Goal: Task Accomplishment & Management: Manage account settings

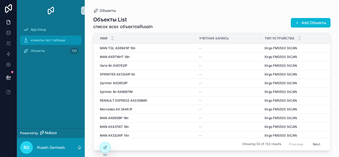
click at [38, 42] on span "клиенты тест таблица" at bounding box center [48, 40] width 34 height 4
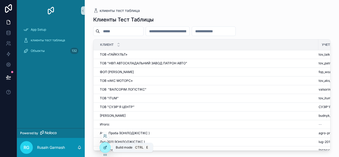
click at [104, 148] on icon at bounding box center [105, 147] width 4 height 4
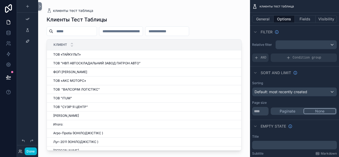
click at [255, 6] on icon "scrollable content" at bounding box center [254, 6] width 5 height 5
click at [265, 6] on span "клиенты тест таблица" at bounding box center [276, 6] width 34 height 4
click at [263, 18] on button "General" at bounding box center [262, 18] width 21 height 7
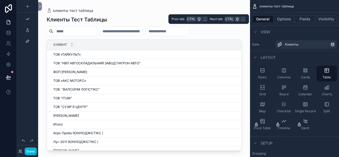
click at [263, 18] on button "General" at bounding box center [262, 18] width 21 height 7
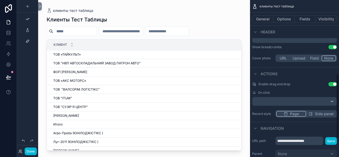
scroll to position [179, 0]
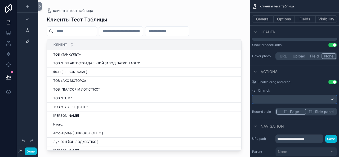
click at [293, 100] on div "scrollable content" at bounding box center [294, 99] width 84 height 8
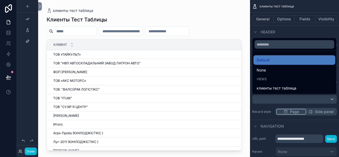
click at [293, 100] on div "scrollable content" at bounding box center [169, 78] width 339 height 157
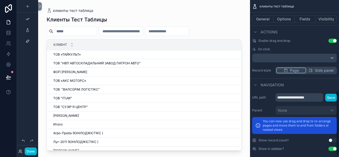
scroll to position [224, 0]
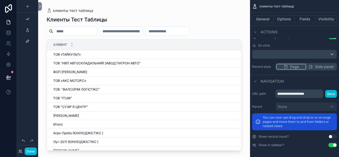
click at [332, 136] on button "Use setting" at bounding box center [332, 137] width 8 height 4
click at [8, 33] on icon at bounding box center [8, 32] width 5 height 5
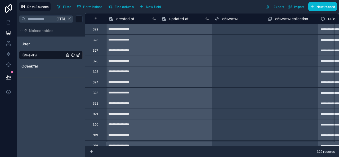
scroll to position [0, 142]
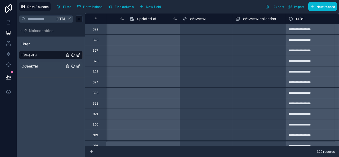
click at [35, 66] on span "Объекты" at bounding box center [29, 66] width 16 height 5
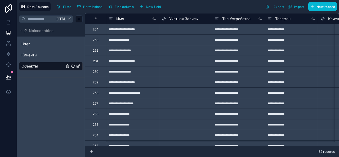
click at [193, 20] on span "Учетная Запись" at bounding box center [183, 18] width 29 height 5
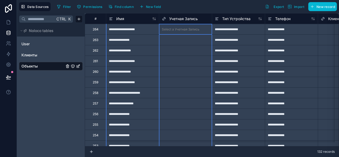
click at [182, 17] on span "Учетная Запись" at bounding box center [183, 18] width 29 height 5
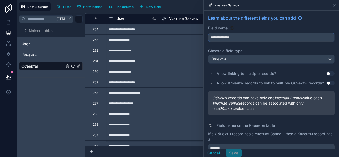
drag, startPoint x: 241, startPoint y: 37, endPoint x: 156, endPoint y: 36, distance: 85.0
click at [156, 36] on div "**********" at bounding box center [178, 78] width 322 height 157
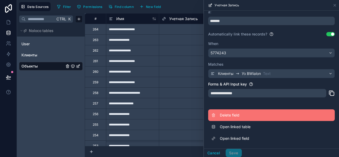
click at [238, 114] on span "Delete field" at bounding box center [258, 115] width 76 height 5
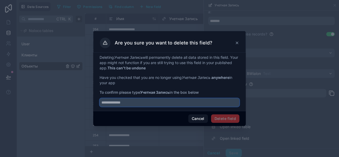
click at [146, 102] on input "text" at bounding box center [170, 102] width 140 height 8
paste input "**********"
type input "**********"
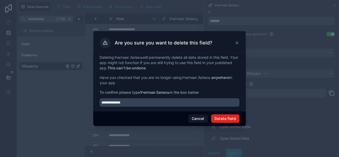
click at [219, 118] on button "Delete field" at bounding box center [225, 118] width 28 height 8
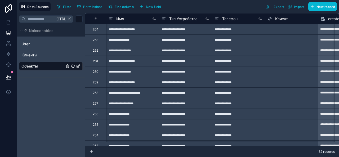
scroll to position [0, 26]
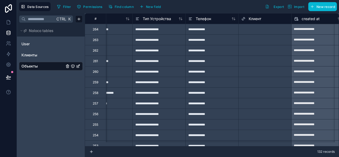
click at [254, 17] on span "Клиент" at bounding box center [255, 18] width 13 height 5
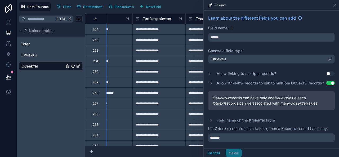
click at [254, 17] on span "Learn about the different fields you can add" at bounding box center [252, 18] width 88 height 6
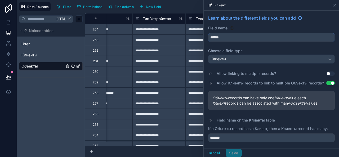
drag, startPoint x: 238, startPoint y: 36, endPoint x: 177, endPoint y: 37, distance: 60.6
click at [177, 37] on div "**********" at bounding box center [178, 78] width 322 height 157
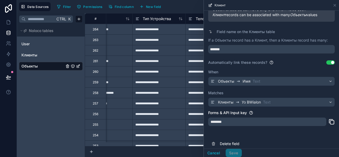
scroll to position [122, 0]
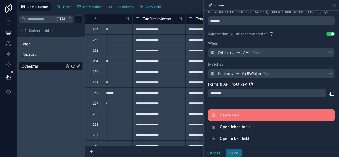
click at [231, 118] on span "Delete field" at bounding box center [258, 115] width 76 height 5
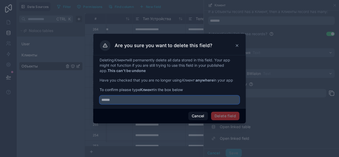
click at [169, 99] on input "text" at bounding box center [170, 100] width 140 height 8
paste input "******"
type input "******"
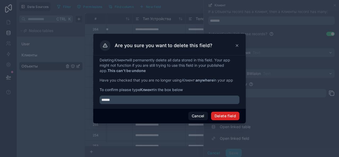
click at [231, 116] on button "Delete field" at bounding box center [225, 116] width 28 height 8
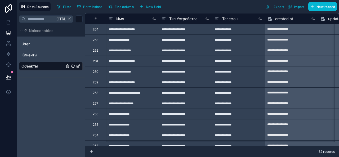
click at [131, 29] on div "**********" at bounding box center [132, 29] width 53 height 11
click at [131, 29] on input "**********" at bounding box center [132, 29] width 53 height 10
click at [148, 29] on input "**********" at bounding box center [132, 29] width 53 height 10
type input "**********"
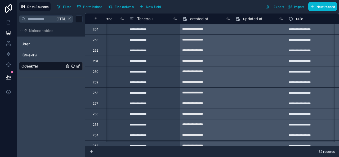
scroll to position [0, 89]
click at [214, 42] on div "**********" at bounding box center [206, 40] width 53 height 8
click at [241, 41] on div at bounding box center [259, 40] width 53 height 8
click at [241, 31] on div at bounding box center [259, 29] width 53 height 8
click at [153, 7] on span "New field" at bounding box center [153, 7] width 15 height 4
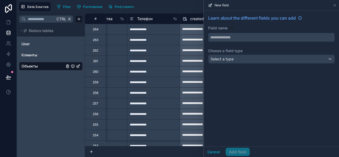
click at [240, 38] on input "text" at bounding box center [271, 37] width 126 height 8
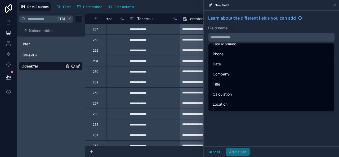
scroll to position [117, 0]
click at [227, 37] on input "text" at bounding box center [271, 37] width 126 height 8
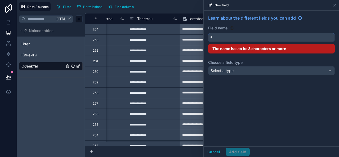
scroll to position [0, 0]
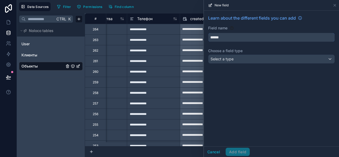
type input "******"
click at [239, 56] on div "Select a type" at bounding box center [271, 59] width 126 height 8
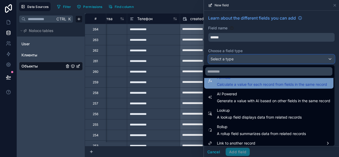
scroll to position [154, 0]
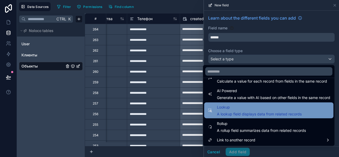
click at [255, 113] on span "A lookup field displays data from related records" at bounding box center [259, 113] width 85 height 5
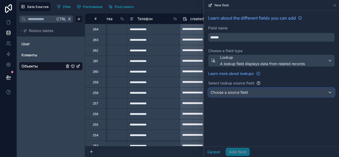
click at [258, 92] on div "Choose a source field" at bounding box center [271, 92] width 126 height 8
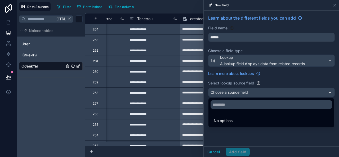
click at [258, 92] on div at bounding box center [271, 78] width 135 height 157
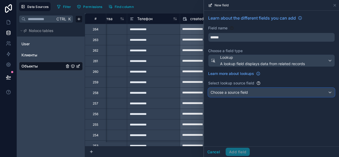
click at [255, 91] on div "Choose a source field" at bounding box center [271, 92] width 126 height 8
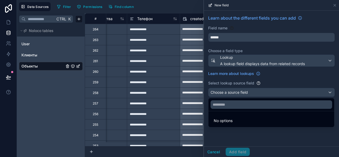
click at [233, 120] on li "No options" at bounding box center [271, 120] width 124 height 11
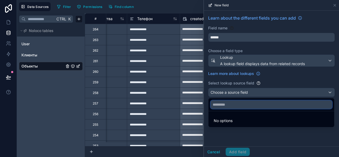
click at [228, 101] on input "text" at bounding box center [272, 104] width 122 height 8
type input "*******"
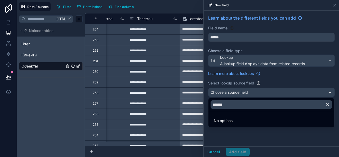
click at [230, 122] on span "No options" at bounding box center [223, 120] width 19 height 5
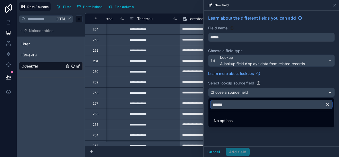
click at [276, 102] on input "*******" at bounding box center [272, 104] width 122 height 8
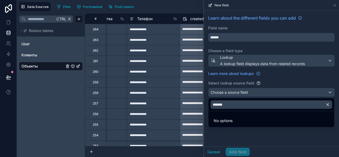
click at [328, 105] on icon "button" at bounding box center [327, 105] width 2 height 2
click at [270, 59] on div at bounding box center [271, 78] width 135 height 157
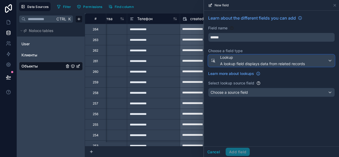
click at [270, 59] on span "Lookup" at bounding box center [262, 57] width 85 height 5
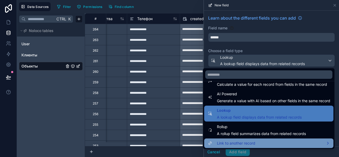
click at [252, 142] on div "Link to another record" at bounding box center [268, 143] width 123 height 6
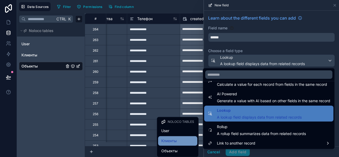
click at [173, 140] on span "Клиенты" at bounding box center [168, 141] width 15 height 6
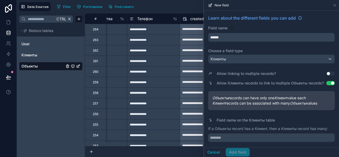
scroll to position [15, 0]
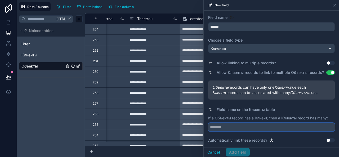
click at [224, 127] on input "text" at bounding box center [271, 127] width 127 height 8
type input "*******"
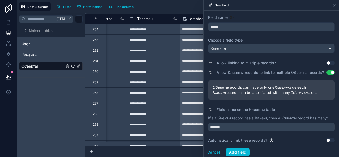
click at [326, 140] on button "Use setting" at bounding box center [330, 140] width 8 height 4
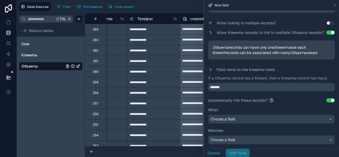
scroll to position [55, 0]
click at [328, 100] on button "Use setting" at bounding box center [330, 100] width 8 height 4
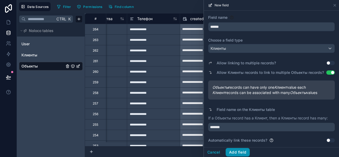
click at [239, 151] on button "Add field" at bounding box center [238, 152] width 24 height 8
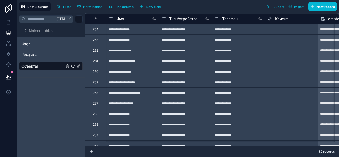
click at [284, 30] on div "Select a Клиент" at bounding box center [280, 29] width 24 height 4
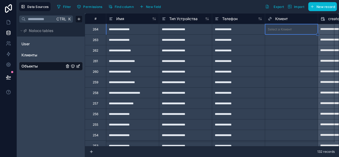
click at [284, 29] on div "Select a Клиент" at bounding box center [280, 29] width 24 height 4
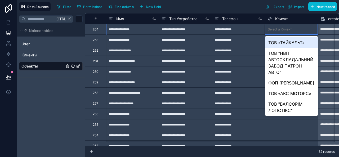
click at [285, 28] on div "Select a Клиент" at bounding box center [280, 29] width 24 height 4
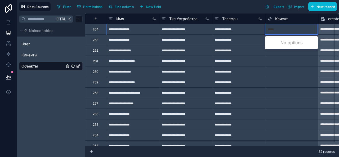
type input "******"
click at [286, 42] on div "АГРОМАТ ПТК ТОВ" at bounding box center [291, 42] width 53 height 11
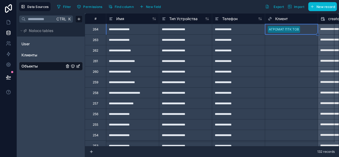
click at [282, 40] on div "Select a Клиент" at bounding box center [280, 40] width 24 height 4
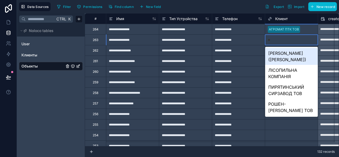
type input "*"
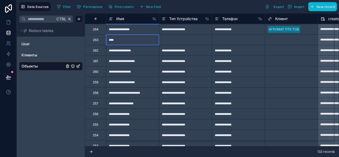
type input "****"
click at [280, 41] on div "Select a Клиент" at bounding box center [280, 40] width 24 height 4
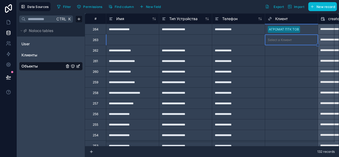
click at [135, 41] on div at bounding box center [132, 39] width 53 height 11
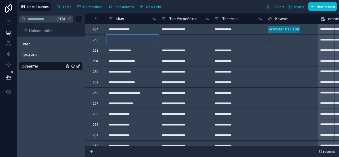
type input "***"
click at [297, 67] on div "Select a Клиент" at bounding box center [291, 71] width 53 height 10
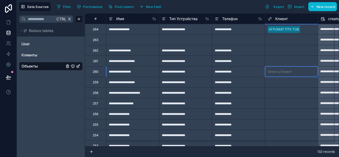
click at [143, 40] on div at bounding box center [132, 39] width 53 height 11
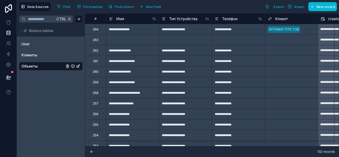
click at [190, 41] on div at bounding box center [185, 39] width 53 height 11
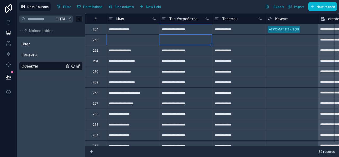
click at [228, 39] on div at bounding box center [238, 39] width 53 height 11
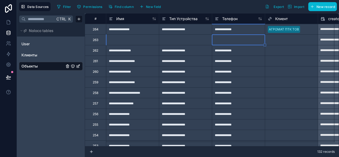
click at [272, 53] on div "Select a Клиент" at bounding box center [291, 50] width 53 height 7
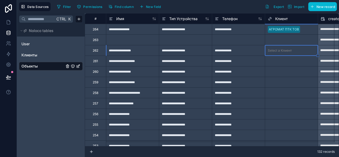
click at [283, 52] on div "Select a Клиент" at bounding box center [291, 50] width 53 height 7
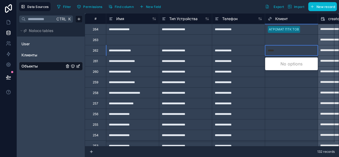
type input "*****"
click at [307, 30] on div at bounding box center [308, 29] width 13 height 5
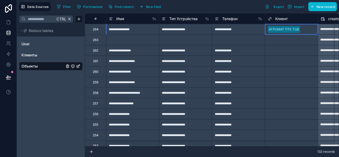
click at [307, 30] on div at bounding box center [308, 29] width 13 height 5
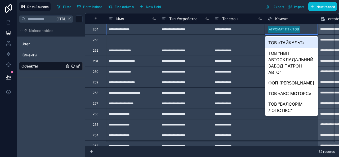
click at [294, 44] on div "ТОВ «ТАЙКУЛЬТ»" at bounding box center [291, 42] width 53 height 11
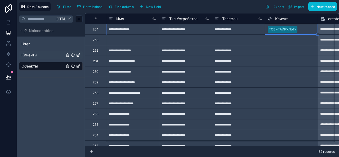
click at [35, 54] on span "Клиенты" at bounding box center [29, 54] width 16 height 5
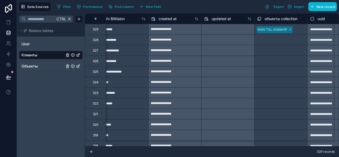
scroll to position [0, 89]
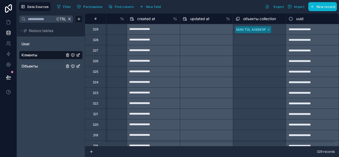
click at [274, 28] on div at bounding box center [278, 29] width 10 height 5
click at [274, 28] on div at bounding box center [277, 29] width 9 height 5
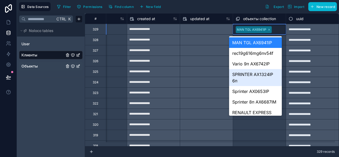
click at [261, 72] on div "SPRINTER AX1324IP 6п" at bounding box center [255, 77] width 53 height 17
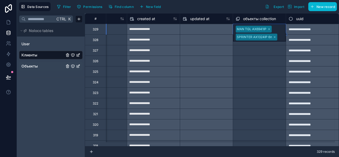
click at [261, 72] on div "Select a объекты collection" at bounding box center [257, 72] width 42 height 4
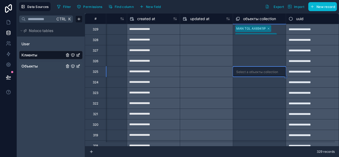
click at [276, 29] on div "МАN TGL АХ6941ІР SPRINTER AX1324IP 6п" at bounding box center [259, 29] width 53 height 10
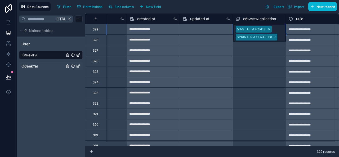
scroll to position [0, 0]
click at [276, 29] on div "МАN TGL АХ6941ІР SPRINTER AX1324IP 6п" at bounding box center [259, 32] width 53 height 17
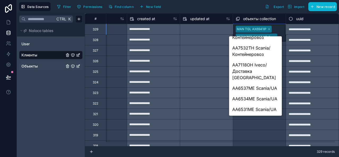
scroll to position [668, 0]
click at [249, 83] on div "АА6537МЕ Scania/UA" at bounding box center [255, 88] width 53 height 11
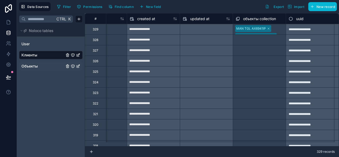
scroll to position [0, 0]
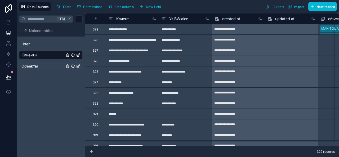
click at [327, 61] on div "**********" at bounding box center [254, 61] width 339 height 11
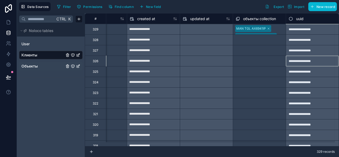
click at [244, 39] on div "Select a объекты collection" at bounding box center [257, 40] width 42 height 4
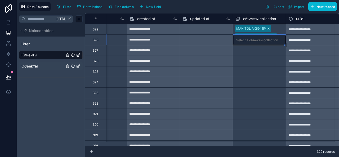
click at [244, 39] on div "Select a объекты collection" at bounding box center [257, 40] width 42 height 4
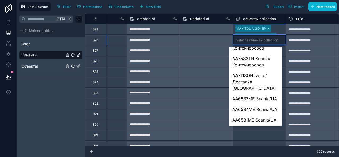
scroll to position [668, 0]
click at [258, 119] on div "АА6531МЕ Scania/UA" at bounding box center [255, 120] width 53 height 11
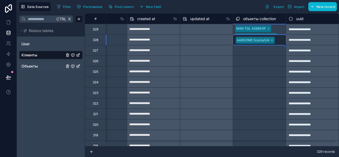
click at [260, 97] on div "Select a объекты collection" at bounding box center [259, 93] width 53 height 10
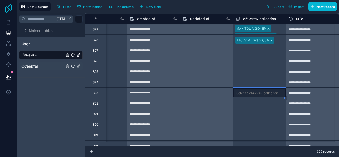
click at [7, 10] on icon at bounding box center [8, 8] width 11 height 8
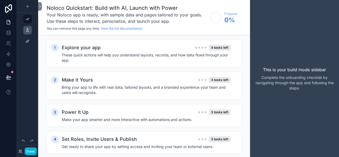
click at [28, 31] on icon "scrollable content" at bounding box center [27, 30] width 4 height 4
click at [29, 31] on icon "scrollable content" at bounding box center [27, 30] width 4 height 4
click at [28, 19] on icon "scrollable content" at bounding box center [27, 19] width 4 height 4
click at [29, 150] on button "Done" at bounding box center [31, 151] width 12 height 8
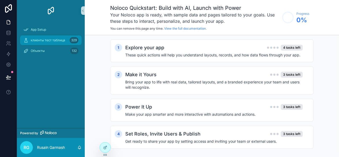
click at [41, 38] on div "клиенты тест таблица 329" at bounding box center [50, 40] width 55 height 8
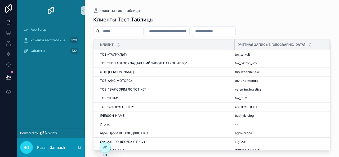
scroll to position [0, 1]
drag, startPoint x: 232, startPoint y: 45, endPoint x: 149, endPoint y: 43, distance: 83.7
click at [149, 43] on th "Клиент" at bounding box center [163, 44] width 141 height 11
click at [51, 51] on div "Объекты 132" at bounding box center [50, 51] width 55 height 8
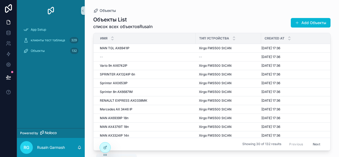
click at [79, 146] on icon "scrollable content" at bounding box center [79, 147] width 4 height 4
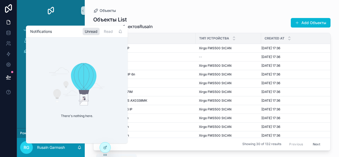
click at [79, 146] on icon "scrollable content" at bounding box center [79, 147] width 4 height 4
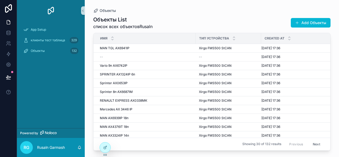
click at [37, 12] on link "scrollable content" at bounding box center [50, 10] width 61 height 8
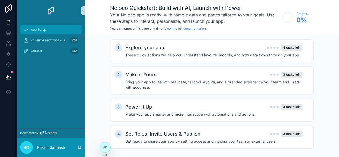
click at [39, 31] on span "App Setup" at bounding box center [38, 30] width 15 height 4
click at [221, 51] on div "Explore your app 4 tasks left These quick actions will help you understand layo…" at bounding box center [217, 51] width 184 height 14
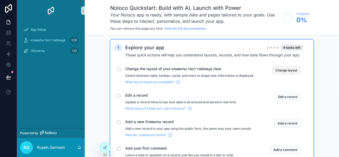
click at [285, 69] on button "Change layout" at bounding box center [286, 70] width 29 height 8
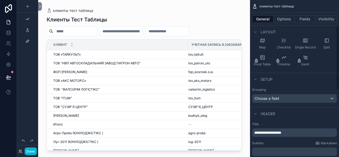
scroll to position [66, 0]
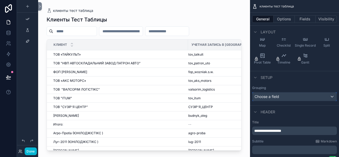
click at [291, 96] on div "Choose a field" at bounding box center [294, 96] width 84 height 8
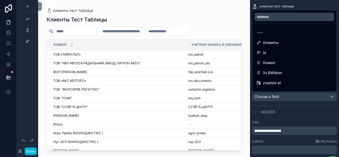
click at [291, 96] on div "scrollable content" at bounding box center [169, 78] width 339 height 157
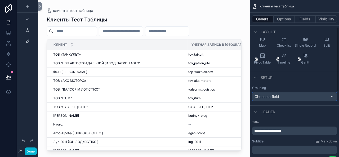
click at [291, 96] on div "Choose a field" at bounding box center [294, 96] width 84 height 8
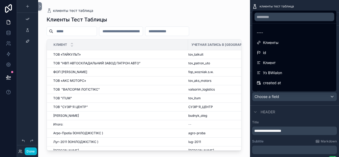
click at [291, 96] on div "scrollable content" at bounding box center [169, 78] width 339 height 157
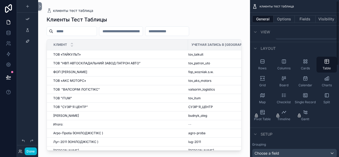
scroll to position [0, 0]
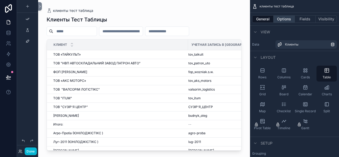
click at [284, 20] on button "Options" at bounding box center [284, 18] width 21 height 7
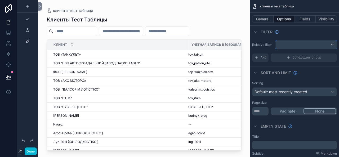
click at [298, 44] on div "scrollable content" at bounding box center [306, 45] width 61 height 8
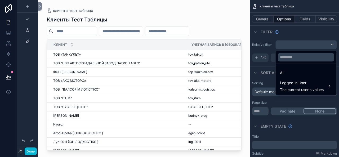
click at [298, 44] on div "scrollable content" at bounding box center [169, 78] width 339 height 157
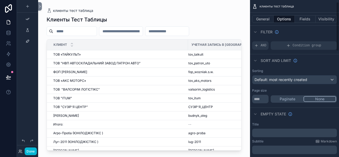
scroll to position [19, 0]
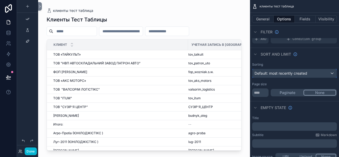
click at [310, 72] on div "Default: most recently created" at bounding box center [294, 73] width 84 height 8
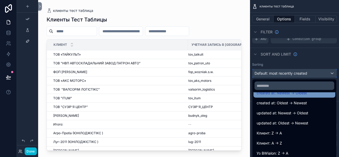
scroll to position [28, 0]
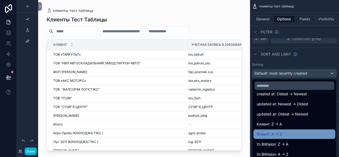
click at [280, 133] on span "Клиент: A -> Z" at bounding box center [269, 134] width 25 height 6
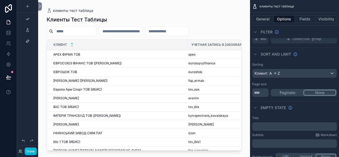
drag, startPoint x: 239, startPoint y: 66, endPoint x: 239, endPoint y: 83, distance: 16.4
click at [239, 83] on div "scrollable content" at bounding box center [144, 75] width 212 height 151
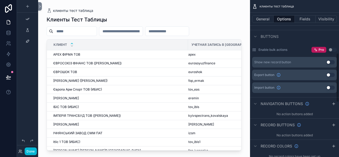
scroll to position [181, 0]
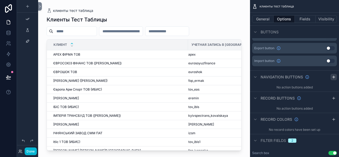
click at [335, 77] on icon "scrollable content" at bounding box center [334, 77] width 4 height 4
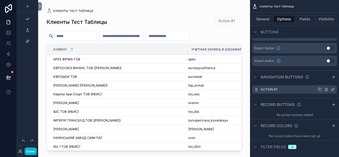
click at [331, 89] on icon "scrollable content" at bounding box center [332, 89] width 4 height 4
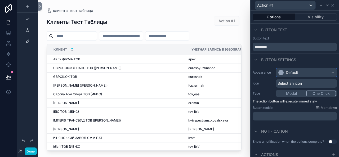
click at [317, 73] on div "Default" at bounding box center [306, 72] width 60 height 8
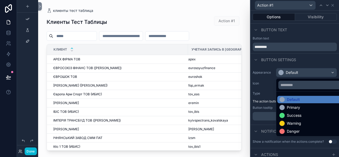
click at [317, 73] on div at bounding box center [294, 78] width 88 height 157
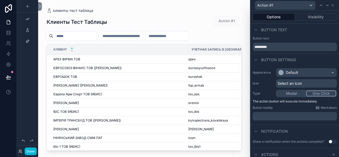
scroll to position [17, 0]
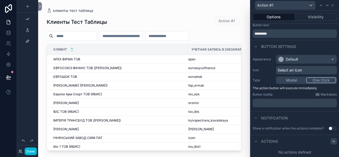
click at [334, 141] on icon at bounding box center [334, 141] width 0 height 2
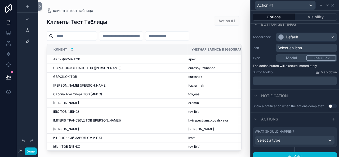
scroll to position [44, 0]
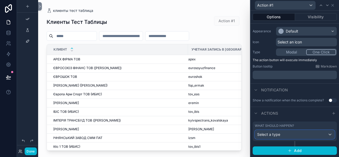
click at [300, 134] on div "Select a type" at bounding box center [294, 134] width 79 height 8
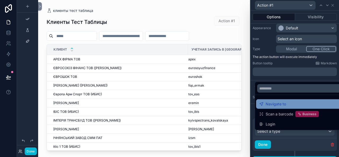
click at [281, 106] on span "Navigate to" at bounding box center [276, 104] width 20 height 6
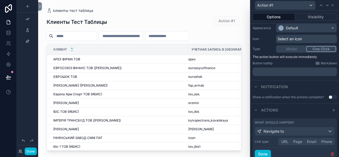
scroll to position [67, 0]
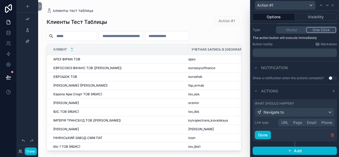
click at [311, 124] on button "Email" at bounding box center [311, 123] width 14 height 6
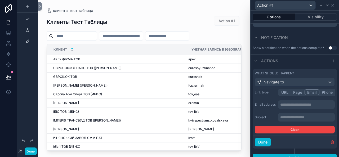
scroll to position [96, 0]
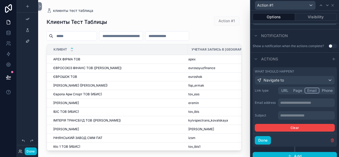
click at [291, 105] on p "**********" at bounding box center [306, 102] width 53 height 5
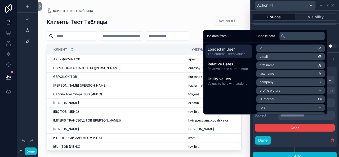
click at [288, 118] on p "**********" at bounding box center [306, 115] width 53 height 5
click at [265, 144] on button "Done" at bounding box center [263, 140] width 16 height 8
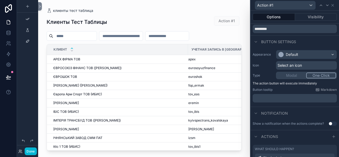
scroll to position [0, 0]
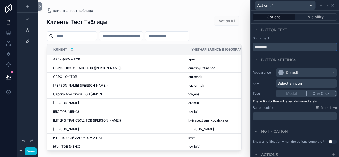
drag, startPoint x: 273, startPoint y: 48, endPoint x: 245, endPoint y: 46, distance: 28.7
click at [245, 46] on div "Action #1 Options Visibility Button text Button text ********* Button settings …" at bounding box center [169, 78] width 339 height 157
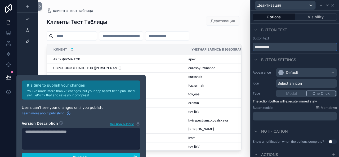
type input "**********"
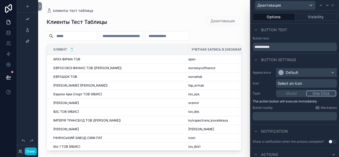
click at [302, 70] on div "Default" at bounding box center [306, 72] width 60 height 8
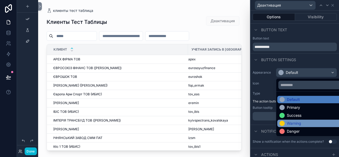
click at [294, 122] on div "Warning" at bounding box center [294, 123] width 14 height 5
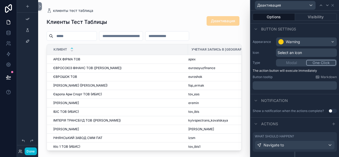
scroll to position [35, 0]
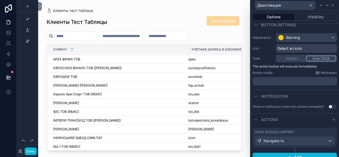
click at [328, 109] on button "Use setting" at bounding box center [332, 107] width 8 height 4
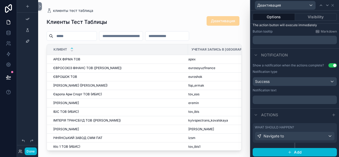
scroll to position [78, 0]
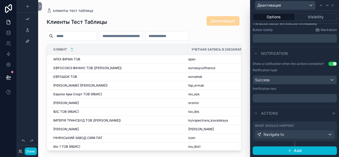
click at [272, 101] on p "﻿" at bounding box center [295, 98] width 81 height 5
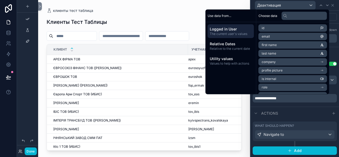
scroll to position [81, 0]
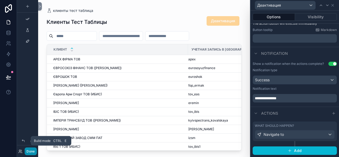
click at [30, 151] on button "Done" at bounding box center [31, 151] width 12 height 8
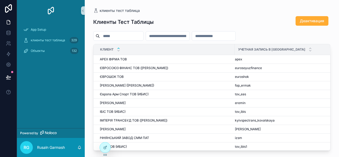
click at [227, 34] on input "scrollable content" at bounding box center [213, 35] width 43 height 7
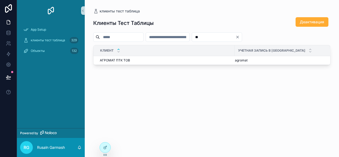
type input "*"
click at [306, 21] on span "Деактивация" at bounding box center [312, 21] width 24 height 5
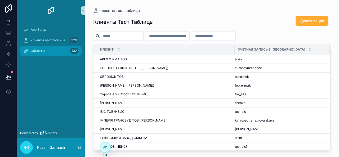
click at [42, 49] on span "Объекты" at bounding box center [38, 51] width 14 height 4
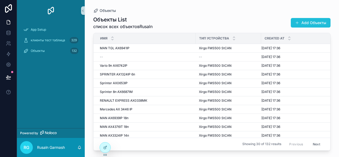
click at [318, 21] on button "Add Объекты" at bounding box center [311, 23] width 40 height 10
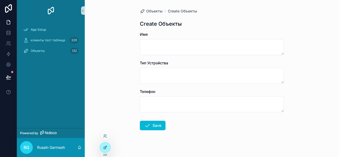
click at [103, 145] on div at bounding box center [105, 147] width 11 height 10
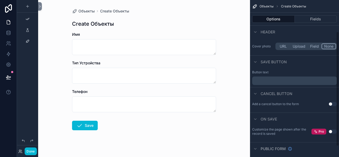
scroll to position [45, 0]
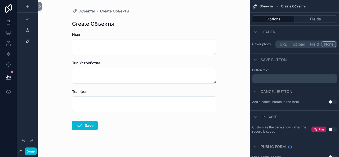
click at [330, 102] on button "Use setting" at bounding box center [332, 102] width 8 height 4
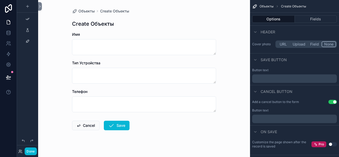
click at [268, 117] on p "﻿" at bounding box center [295, 119] width 82 height 4
click at [290, 127] on div "On save" at bounding box center [294, 131] width 89 height 13
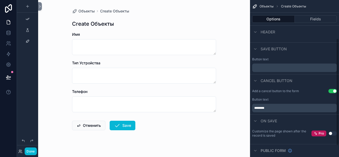
scroll to position [48, 0]
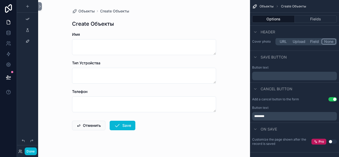
click at [270, 75] on p "﻿" at bounding box center [295, 76] width 82 height 4
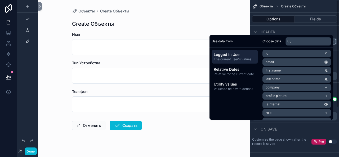
scroll to position [0, 0]
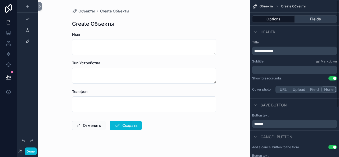
click at [314, 20] on button "Fields" at bounding box center [316, 18] width 42 height 7
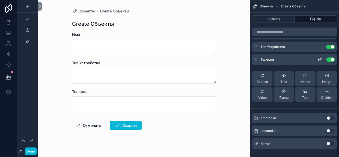
scroll to position [37, 0]
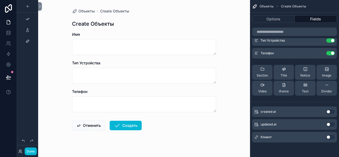
click at [330, 137] on button "Use setting" at bounding box center [330, 137] width 8 height 4
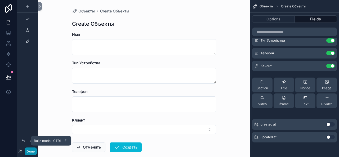
click at [31, 151] on button "Done" at bounding box center [31, 151] width 12 height 8
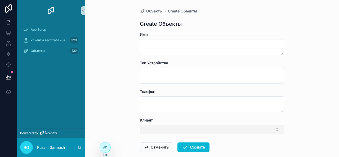
click at [202, 128] on button "Select Button" at bounding box center [212, 129] width 144 height 9
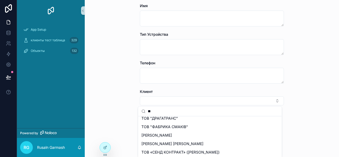
scroll to position [0, 0]
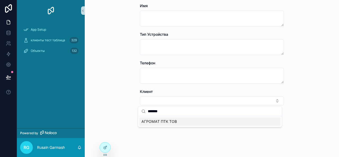
type input "*******"
click at [169, 121] on span "АГРОМАТ ПТК ТОВ" at bounding box center [158, 121] width 35 height 5
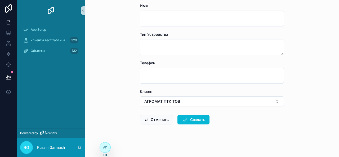
scroll to position [6, 0]
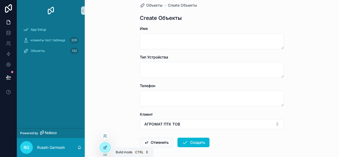
click at [106, 146] on icon at bounding box center [106, 146] width 1 height 1
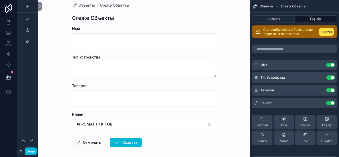
scroll to position [0, 0]
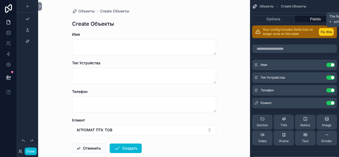
click at [327, 32] on button "Fix this" at bounding box center [326, 32] width 15 height 8
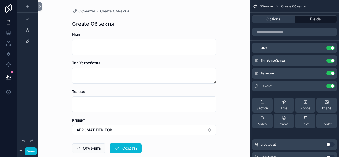
click at [276, 20] on button "Options" at bounding box center [273, 18] width 43 height 7
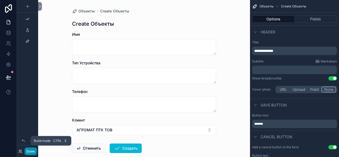
click at [31, 149] on button "Done" at bounding box center [31, 151] width 12 height 8
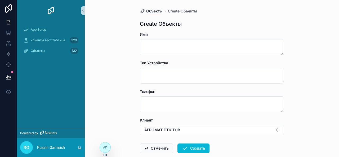
click at [154, 10] on span "Объекты" at bounding box center [154, 10] width 16 height 5
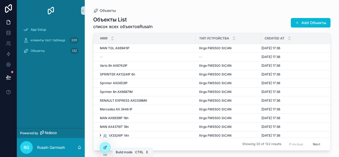
click at [103, 147] on icon at bounding box center [105, 147] width 4 height 4
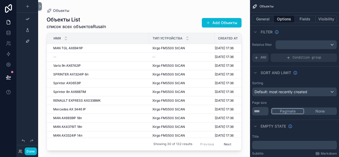
drag, startPoint x: 128, startPoint y: 149, endPoint x: 168, endPoint y: 147, distance: 40.5
click at [168, 147] on div "scrollable content" at bounding box center [144, 75] width 212 height 151
click at [267, 18] on button "General" at bounding box center [262, 18] width 21 height 7
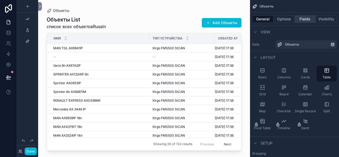
click at [304, 17] on button "Fields" at bounding box center [305, 18] width 21 height 7
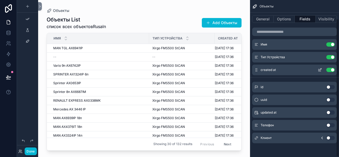
scroll to position [21, 0]
click at [321, 137] on icon "scrollable content" at bounding box center [322, 137] width 4 height 4
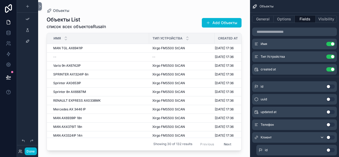
click at [321, 137] on icon "scrollable content" at bounding box center [322, 137] width 4 height 4
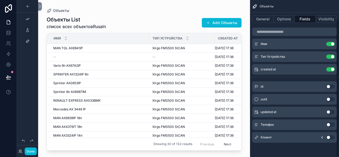
click at [329, 137] on button "Use setting" at bounding box center [330, 137] width 8 height 4
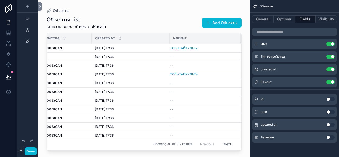
scroll to position [0, 127]
click at [332, 82] on button "Use setting" at bounding box center [330, 82] width 8 height 4
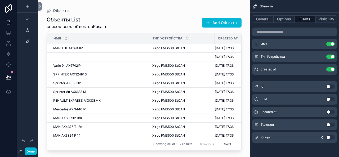
click at [321, 137] on icon "scrollable content" at bounding box center [321, 137] width 1 height 2
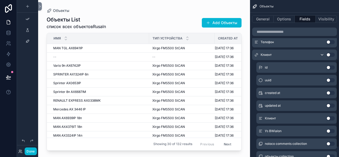
scroll to position [106, 0]
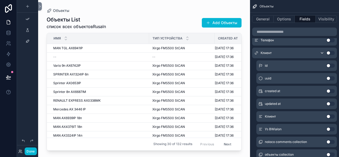
click at [329, 117] on button "Use setting" at bounding box center [330, 116] width 8 height 4
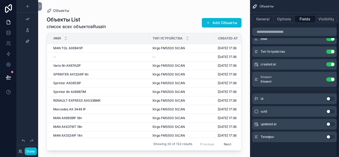
scroll to position [26, 0]
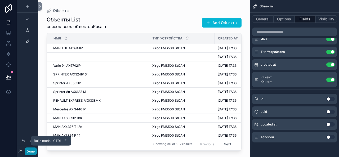
click at [30, 151] on button "Done" at bounding box center [31, 151] width 12 height 8
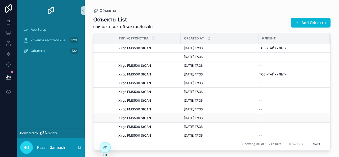
scroll to position [0, 0]
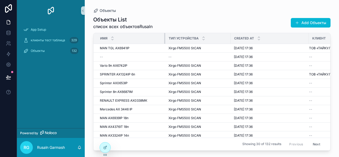
drag, startPoint x: 195, startPoint y: 37, endPoint x: 164, endPoint y: 38, distance: 30.5
click at [164, 38] on div "scrollable content" at bounding box center [165, 38] width 2 height 11
drag, startPoint x: 308, startPoint y: 38, endPoint x: 288, endPoint y: 37, distance: 19.4
click at [288, 37] on div "scrollable content" at bounding box center [289, 38] width 2 height 11
click at [105, 147] on icon at bounding box center [105, 147] width 4 height 4
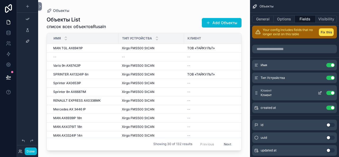
click at [320, 92] on icon "scrollable content" at bounding box center [320, 93] width 4 height 4
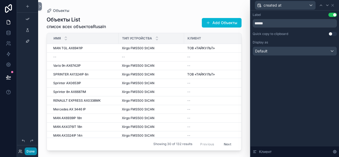
click at [30, 150] on button "Done" at bounding box center [31, 151] width 12 height 8
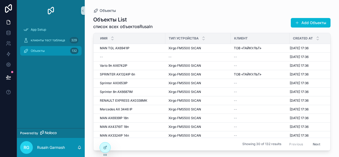
click at [43, 49] on span "Объекты" at bounding box center [38, 51] width 14 height 4
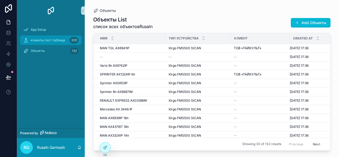
click at [44, 39] on span "клиенты тест таблица" at bounding box center [48, 40] width 34 height 4
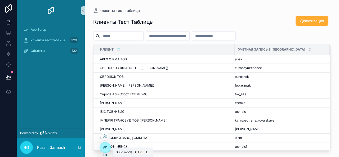
click at [105, 146] on icon at bounding box center [106, 147] width 2 height 2
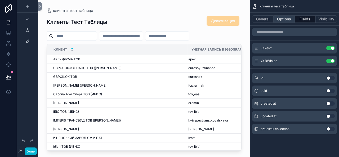
click at [288, 18] on button "Options" at bounding box center [284, 18] width 21 height 7
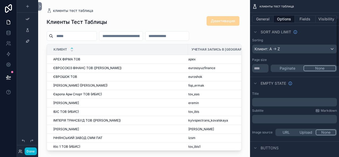
scroll to position [15, 0]
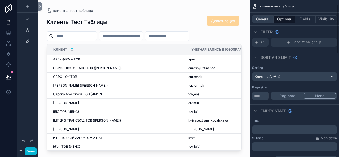
click at [259, 21] on button "General" at bounding box center [262, 18] width 21 height 7
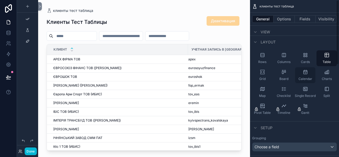
scroll to position [0, 0]
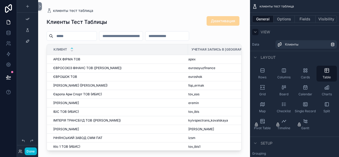
click at [256, 32] on icon "scrollable content" at bounding box center [255, 32] width 4 height 4
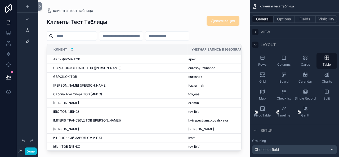
click at [254, 44] on icon "scrollable content" at bounding box center [255, 44] width 2 height 1
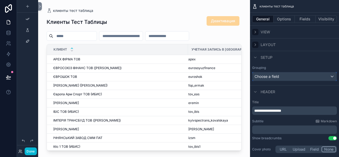
click at [292, 77] on div "Choose a field" at bounding box center [294, 76] width 84 height 8
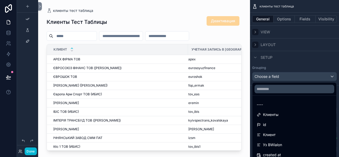
click at [292, 77] on div "scrollable content" at bounding box center [169, 78] width 339 height 157
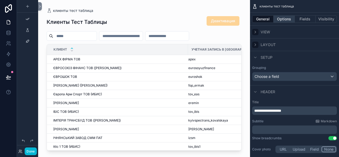
click at [285, 19] on button "Options" at bounding box center [284, 18] width 21 height 7
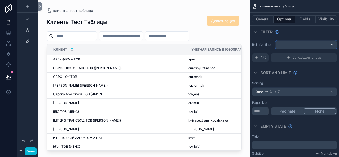
click at [298, 44] on div "scrollable content" at bounding box center [306, 45] width 61 height 8
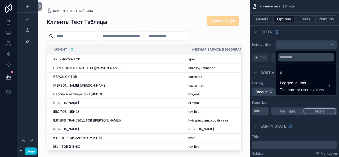
click at [298, 44] on div "scrollable content" at bounding box center [169, 78] width 339 height 157
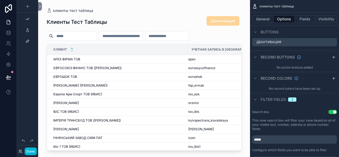
scroll to position [247, 0]
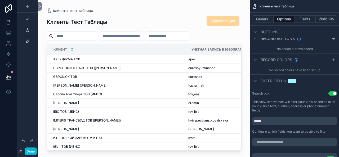
click at [281, 78] on span "Filter fields" at bounding box center [273, 80] width 25 height 5
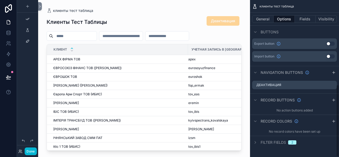
scroll to position [185, 0]
click at [255, 143] on icon "scrollable content" at bounding box center [255, 143] width 1 height 2
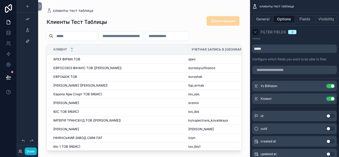
scroll to position [305, 0]
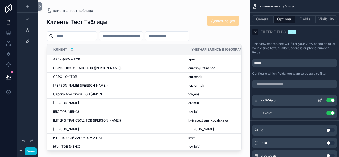
click at [332, 100] on button "Use setting" at bounding box center [330, 100] width 8 height 4
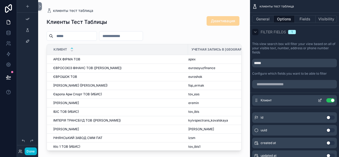
click at [331, 99] on button "Use setting" at bounding box center [330, 100] width 8 height 4
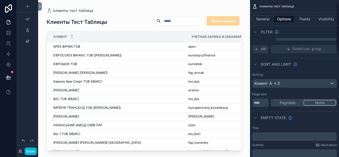
scroll to position [0, 0]
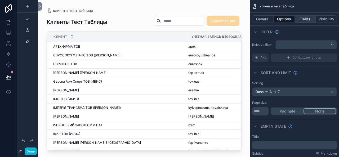
click at [305, 19] on button "Fields" at bounding box center [305, 18] width 21 height 7
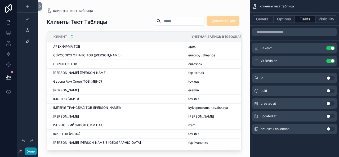
click at [32, 150] on button "Done" at bounding box center [31, 151] width 12 height 8
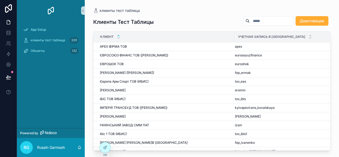
click at [250, 20] on input "scrollable content" at bounding box center [271, 20] width 43 height 7
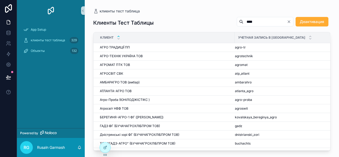
type input "****"
click at [289, 21] on icon "Clear" at bounding box center [289, 22] width 2 height 2
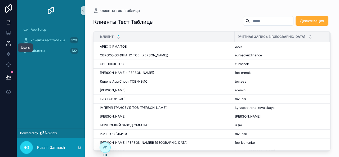
click at [8, 45] on icon at bounding box center [8, 43] width 5 height 5
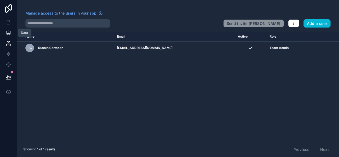
click at [10, 33] on icon at bounding box center [8, 33] width 3 height 2
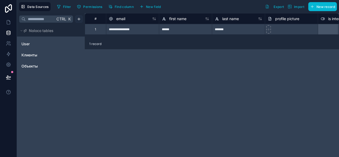
click at [80, 19] on html "**********" at bounding box center [169, 78] width 339 height 157
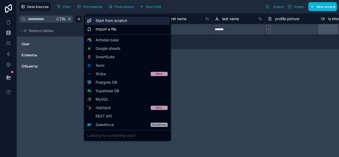
click at [117, 20] on span "Start from scratch" at bounding box center [112, 20] width 32 height 5
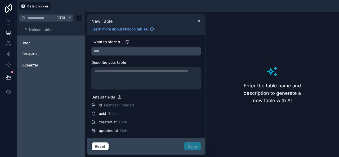
click at [121, 50] on input "text" at bounding box center [146, 51] width 109 height 8
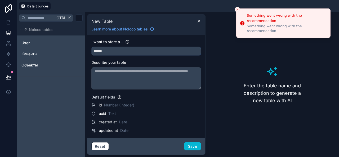
type input "******"
click at [238, 96] on div "Enter the table name and description to generate a new table with AI" at bounding box center [272, 84] width 129 height 141
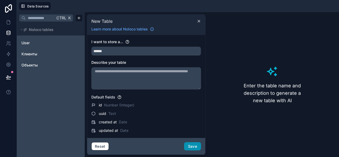
click at [194, 145] on button "Save" at bounding box center [192, 146] width 17 height 8
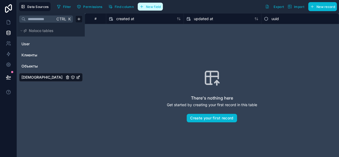
click at [154, 6] on span "New field" at bounding box center [153, 7] width 15 height 4
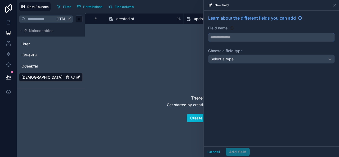
click at [233, 34] on input "text" at bounding box center [271, 37] width 126 height 8
type input "********"
click at [240, 59] on div "Select a type" at bounding box center [271, 59] width 126 height 8
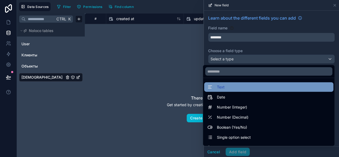
click at [221, 85] on div "Text" at bounding box center [268, 87] width 123 height 6
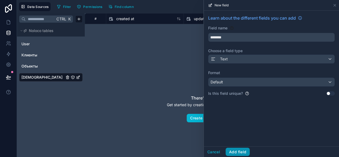
click at [239, 151] on button "Add field" at bounding box center [238, 152] width 24 height 8
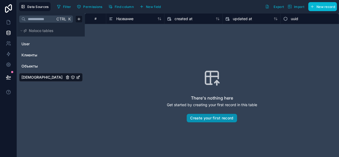
click at [212, 117] on button "Create your first record" at bounding box center [212, 118] width 50 height 8
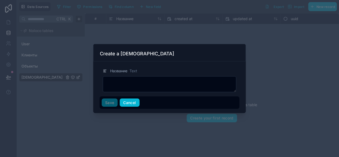
click at [132, 101] on button "Cancel" at bounding box center [130, 102] width 20 height 8
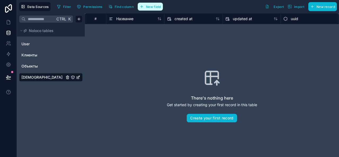
click at [151, 6] on span "New field" at bounding box center [153, 7] width 15 height 4
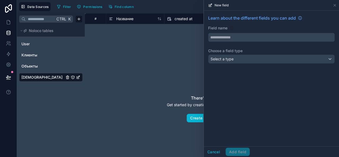
click at [231, 37] on input "text" at bounding box center [271, 37] width 126 height 8
type input "*********"
click at [231, 55] on div "Select a type" at bounding box center [271, 59] width 126 height 8
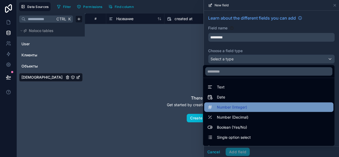
click at [236, 106] on span "Number (Integer)" at bounding box center [232, 107] width 30 height 6
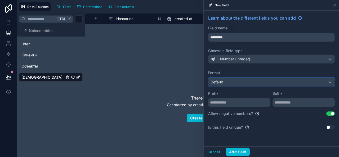
click at [236, 84] on div "Default" at bounding box center [271, 82] width 126 height 8
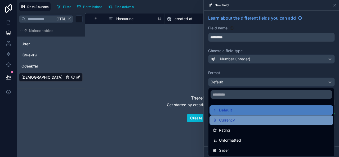
click at [235, 123] on span "Currency" at bounding box center [227, 120] width 16 height 6
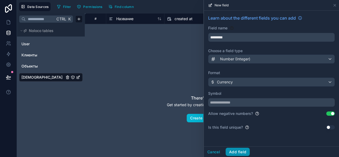
click at [238, 152] on button "Add field" at bounding box center [238, 152] width 24 height 8
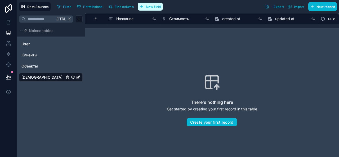
click at [151, 5] on span "New field" at bounding box center [153, 7] width 15 height 4
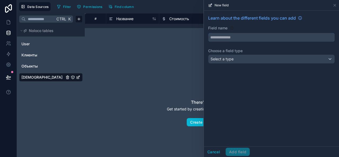
click at [235, 37] on input "text" at bounding box center [271, 37] width 126 height 8
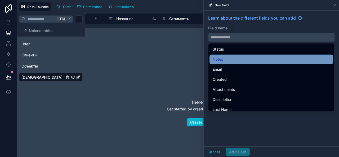
scroll to position [14, 0]
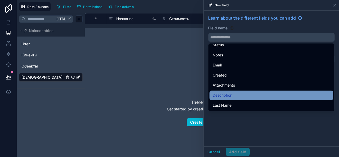
click at [232, 93] on span "Description" at bounding box center [223, 95] width 20 height 6
type input "**********"
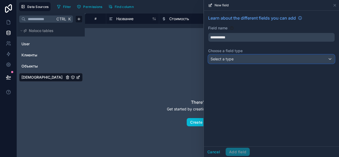
click at [242, 59] on div "Select a type" at bounding box center [271, 59] width 126 height 8
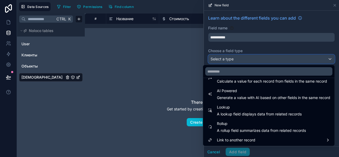
scroll to position [0, 0]
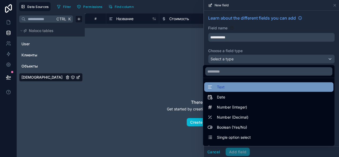
click at [241, 86] on div "Text" at bounding box center [268, 87] width 123 height 6
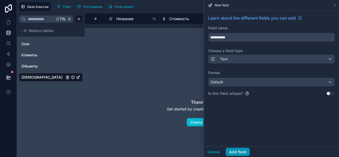
click at [235, 153] on button "Add field" at bounding box center [238, 152] width 24 height 8
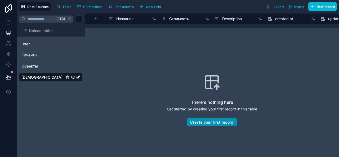
click at [208, 121] on button "Create your first record" at bounding box center [212, 122] width 50 height 8
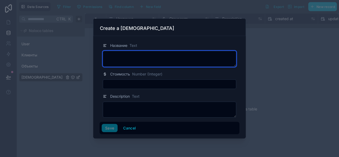
click at [145, 57] on textarea at bounding box center [169, 59] width 133 height 16
type textarea "**********"
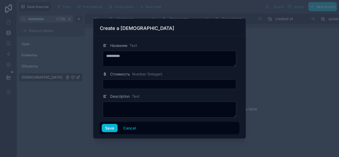
click at [124, 82] on input "text" at bounding box center [169, 83] width 133 height 7
type input "****"
click at [110, 128] on button "Save" at bounding box center [110, 128] width 16 height 8
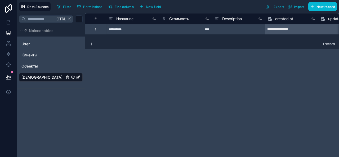
click at [121, 29] on div "**********" at bounding box center [132, 29] width 53 height 11
click at [223, 30] on div at bounding box center [238, 29] width 53 height 11
type input "**********"
click at [231, 30] on div "**********" at bounding box center [238, 29] width 53 height 11
type input "**********"
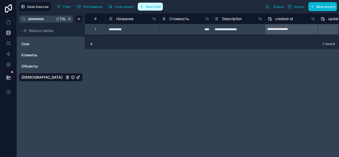
click at [157, 7] on span "New field" at bounding box center [153, 7] width 15 height 4
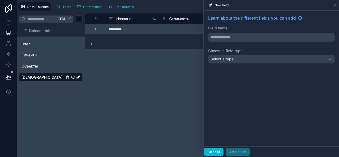
click at [213, 152] on button "Cancel" at bounding box center [214, 152] width 20 height 8
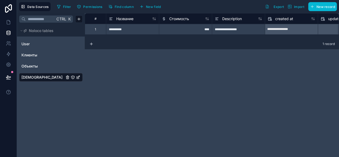
click at [78, 77] on icon "Тарифы" at bounding box center [78, 77] width 4 height 4
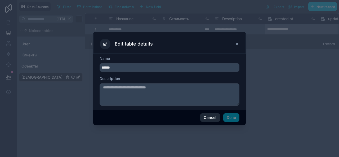
click at [208, 118] on button "Cancel" at bounding box center [210, 117] width 20 height 8
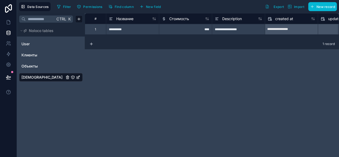
click at [73, 77] on icon "Тарифы" at bounding box center [73, 77] width 0 height 0
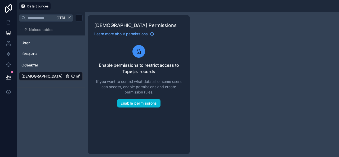
click at [31, 75] on span "[DEMOGRAPHIC_DATA]" at bounding box center [41, 76] width 41 height 5
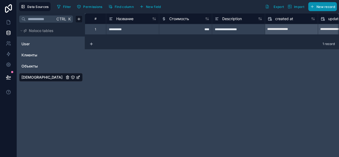
click at [325, 3] on button "New record" at bounding box center [322, 6] width 29 height 9
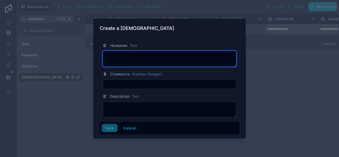
click at [121, 58] on textarea at bounding box center [169, 59] width 133 height 16
type textarea "*********"
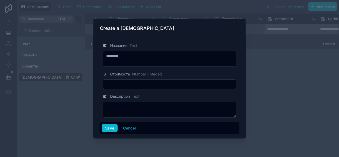
click at [119, 82] on input "text" at bounding box center [169, 83] width 133 height 7
type input "****"
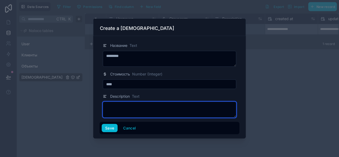
click at [120, 107] on textarea at bounding box center [169, 110] width 133 height 16
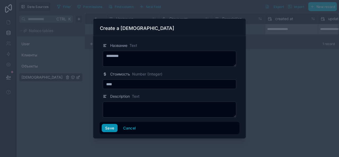
click at [110, 127] on button "Save" at bounding box center [110, 128] width 16 height 8
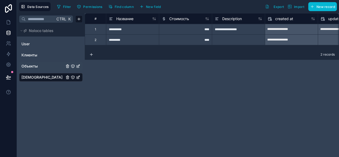
click at [32, 66] on span "Объекты" at bounding box center [29, 66] width 16 height 5
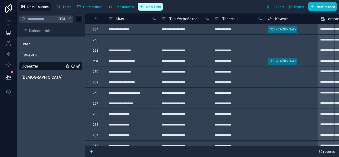
click at [149, 8] on button "New field" at bounding box center [150, 7] width 25 height 8
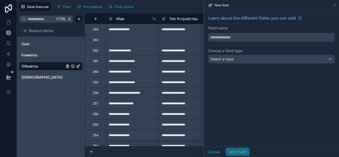
click at [240, 37] on input "text" at bounding box center [271, 37] width 126 height 8
type input "*****"
click at [234, 58] on div "Select a type" at bounding box center [271, 59] width 126 height 8
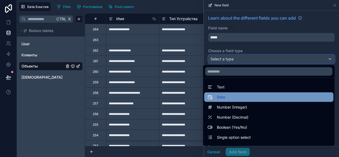
scroll to position [154, 0]
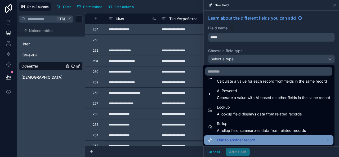
click at [247, 136] on div "Link to another record" at bounding box center [268, 140] width 129 height 10
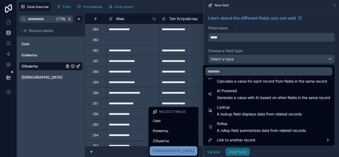
click at [170, 149] on span "[DEMOGRAPHIC_DATA]" at bounding box center [173, 151] width 41 height 6
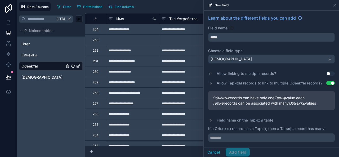
scroll to position [10, 0]
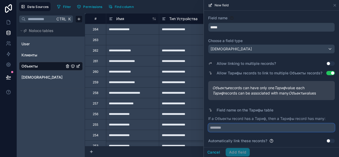
click at [235, 127] on input "text" at bounding box center [271, 127] width 127 height 8
type input "*******"
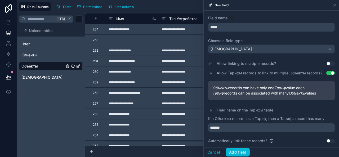
click at [326, 63] on button "Use setting" at bounding box center [330, 63] width 8 height 4
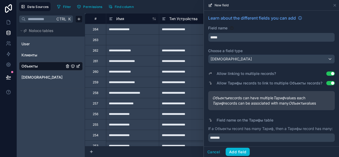
click at [331, 74] on button "Use setting" at bounding box center [330, 73] width 8 height 4
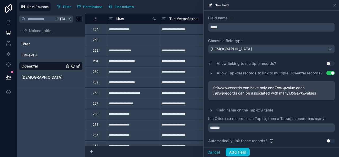
click at [326, 140] on button "Use setting" at bounding box center [330, 141] width 8 height 4
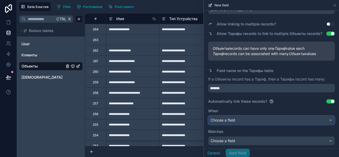
click at [272, 117] on div "Choose a field" at bounding box center [271, 120] width 126 height 8
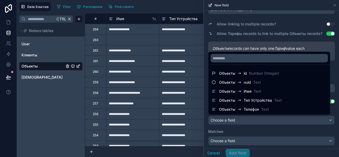
click at [272, 117] on div at bounding box center [271, 78] width 135 height 157
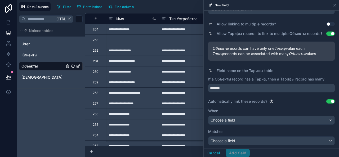
click at [328, 101] on button "Use setting" at bounding box center [330, 101] width 8 height 4
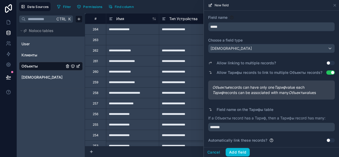
scroll to position [10, 0]
click at [238, 151] on button "Add field" at bounding box center [238, 152] width 24 height 8
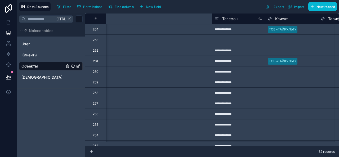
scroll to position [0, 195]
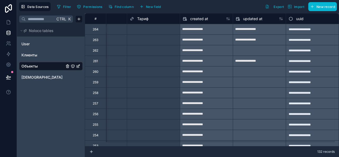
click at [144, 30] on div "Select a Тариф" at bounding box center [141, 29] width 23 height 4
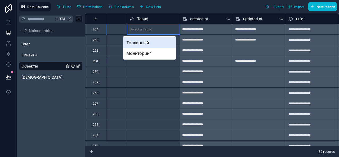
click at [143, 43] on div "Топливный" at bounding box center [149, 42] width 53 height 11
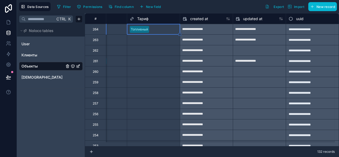
click at [154, 38] on div at bounding box center [165, 39] width 23 height 5
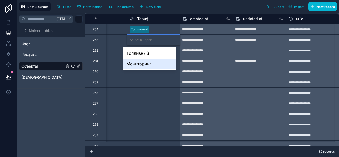
click at [147, 64] on div "Мониторинг" at bounding box center [149, 64] width 53 height 11
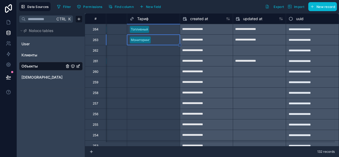
click at [149, 49] on div "Select a Тариф" at bounding box center [153, 50] width 53 height 7
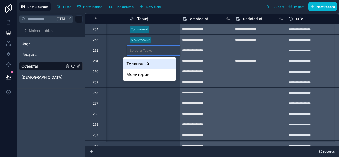
click at [145, 64] on div "Топливный" at bounding box center [149, 64] width 53 height 11
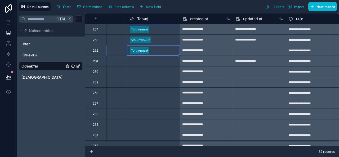
click at [161, 79] on div "Select a Тариф" at bounding box center [153, 82] width 53 height 7
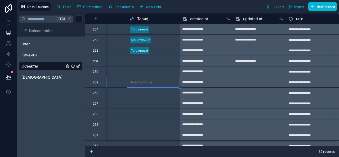
click at [161, 79] on div "Select a Тариф" at bounding box center [153, 82] width 53 height 7
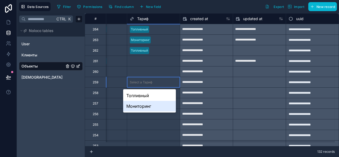
click at [145, 110] on div "Мониторинг" at bounding box center [149, 106] width 53 height 11
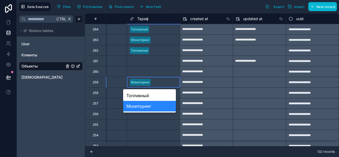
click at [244, 85] on div at bounding box center [259, 82] width 53 height 8
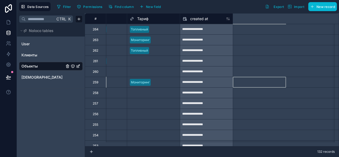
scroll to position [0, 0]
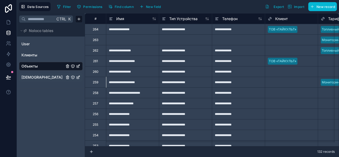
click at [34, 76] on span "[DEMOGRAPHIC_DATA]" at bounding box center [41, 77] width 41 height 5
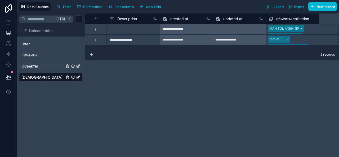
scroll to position [0, 26]
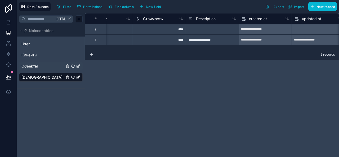
click at [38, 64] on link "Объекты" at bounding box center [42, 66] width 43 height 5
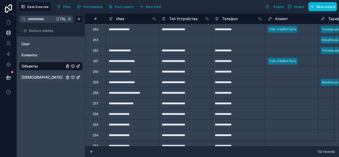
click at [97, 39] on div "263" at bounding box center [96, 40] width 6 height 4
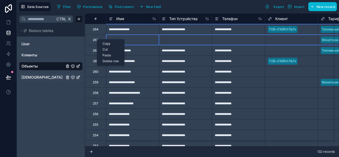
click at [108, 60] on div "Delete row" at bounding box center [110, 61] width 27 height 6
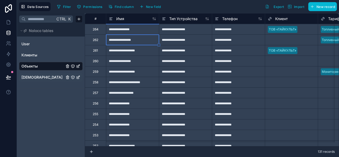
click at [288, 39] on div "Select a Клиент" at bounding box center [280, 40] width 24 height 4
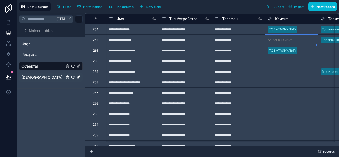
click at [288, 39] on div "Select a Клиент" at bounding box center [280, 40] width 24 height 4
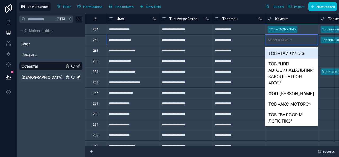
click at [286, 52] on div "ТОВ «ТАЙКУЛЬТ»" at bounding box center [291, 53] width 53 height 11
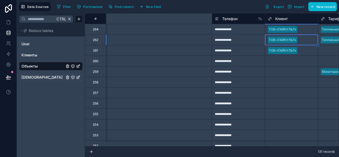
scroll to position [0, 195]
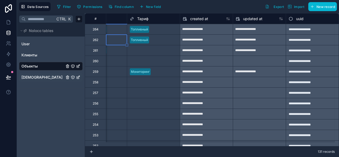
click at [137, 50] on div "Select a Тариф" at bounding box center [141, 50] width 23 height 4
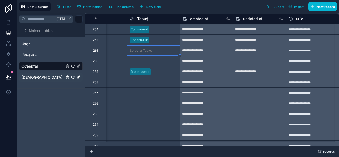
click at [137, 50] on div "Select a Тариф" at bounding box center [141, 50] width 23 height 4
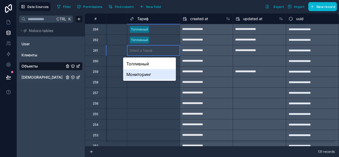
click at [143, 74] on div "Мониторинг" at bounding box center [149, 74] width 53 height 11
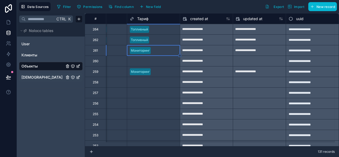
click at [146, 62] on div "Select a Тариф" at bounding box center [141, 61] width 23 height 4
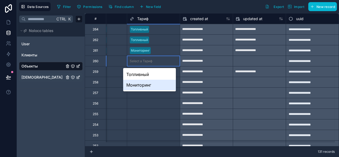
click at [147, 84] on div "Мониторинг" at bounding box center [149, 85] width 53 height 11
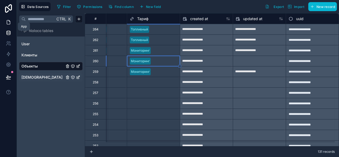
click at [9, 21] on icon at bounding box center [8, 22] width 3 height 4
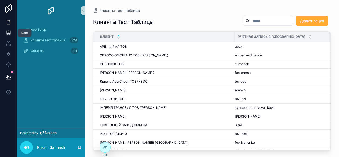
click at [7, 32] on icon at bounding box center [8, 33] width 3 height 2
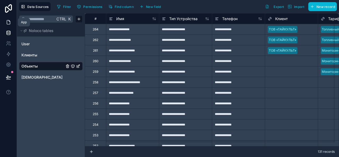
click at [9, 23] on icon at bounding box center [8, 22] width 5 height 5
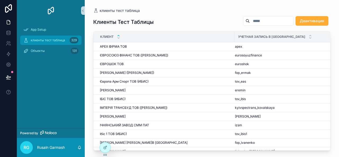
click at [42, 39] on span "клиенты тест таблица" at bounding box center [48, 40] width 34 height 4
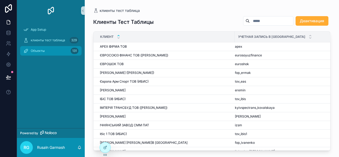
click at [37, 50] on span "Объекты" at bounding box center [38, 51] width 14 height 4
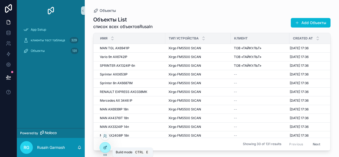
click at [104, 147] on icon at bounding box center [105, 147] width 4 height 4
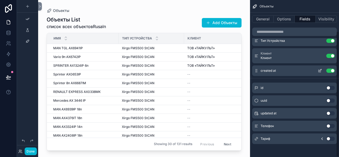
scroll to position [39, 0]
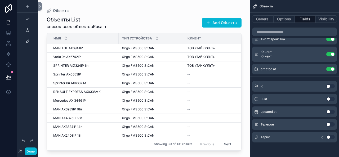
click at [323, 137] on icon "scrollable content" at bounding box center [322, 137] width 4 height 4
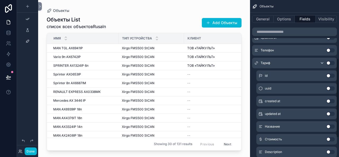
scroll to position [115, 0]
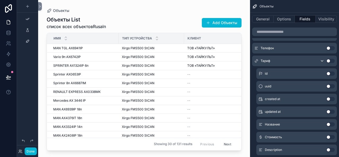
click at [327, 124] on button "Use setting" at bounding box center [330, 124] width 8 height 4
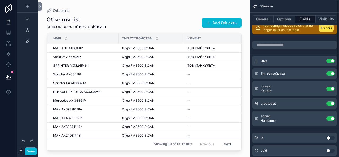
scroll to position [0, 0]
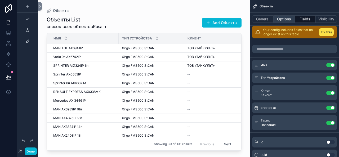
click at [287, 20] on button "Options" at bounding box center [284, 18] width 21 height 7
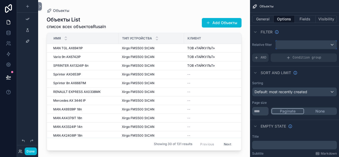
click at [305, 44] on div "scrollable content" at bounding box center [306, 45] width 61 height 8
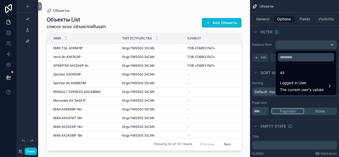
click at [305, 44] on div "scrollable content" at bounding box center [169, 78] width 339 height 157
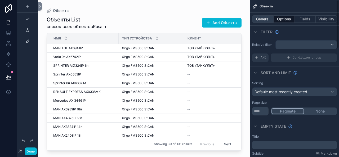
click at [266, 19] on button "General" at bounding box center [262, 18] width 21 height 7
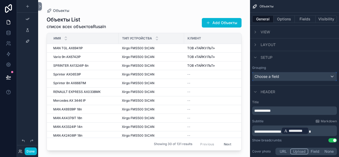
click at [291, 75] on div "Choose a field" at bounding box center [294, 76] width 84 height 8
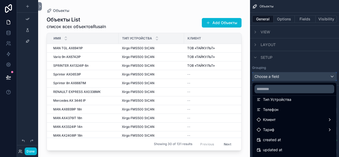
scroll to position [48, 0]
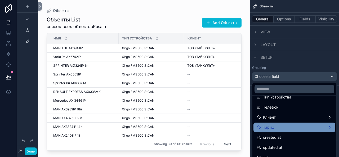
click at [326, 127] on div "Тариф" at bounding box center [294, 127] width 75 height 6
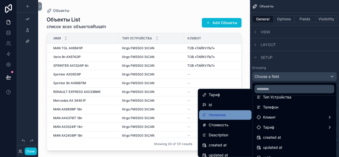
click at [228, 113] on div "Название" at bounding box center [225, 115] width 46 height 6
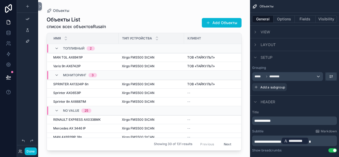
drag, startPoint x: 239, startPoint y: 64, endPoint x: 238, endPoint y: 82, distance: 17.2
click at [238, 82] on div "scrollable content" at bounding box center [144, 75] width 212 height 151
click at [31, 151] on button "Done" at bounding box center [31, 151] width 12 height 8
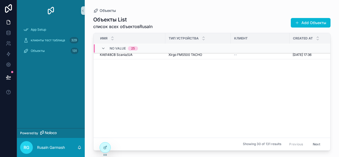
scroll to position [0, 0]
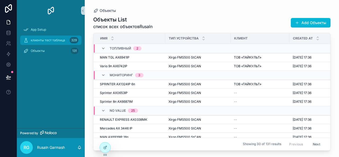
click at [50, 38] on span "клиенты тест таблица" at bounding box center [48, 40] width 34 height 4
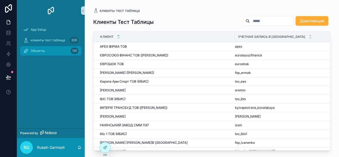
click at [40, 49] on span "Объекты" at bounding box center [38, 51] width 14 height 4
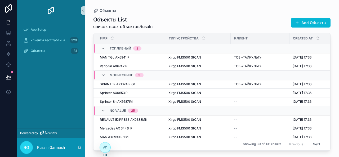
click at [104, 48] on icon "scrollable content" at bounding box center [103, 48] width 4 height 4
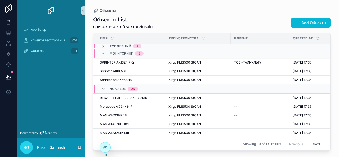
click at [103, 46] on icon "scrollable content" at bounding box center [103, 46] width 4 height 4
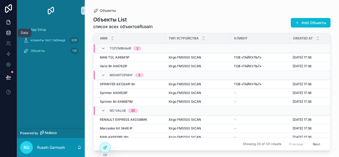
click at [9, 32] on icon at bounding box center [8, 32] width 5 height 5
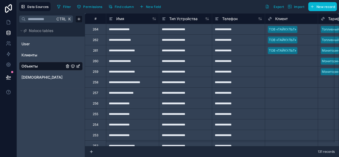
click at [326, 81] on div "**********" at bounding box center [307, 82] width 445 height 11
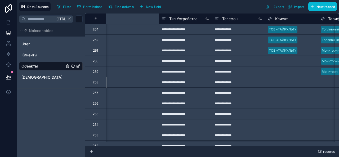
scroll to position [0, 142]
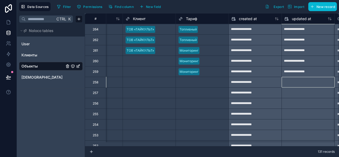
click at [199, 80] on div "Select a Тариф" at bounding box center [189, 82] width 23 height 4
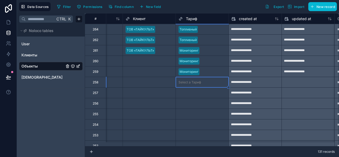
click at [199, 80] on div "Select a Тариф" at bounding box center [189, 82] width 23 height 4
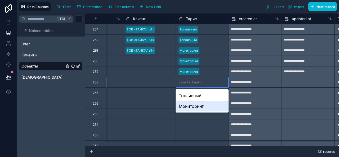
click at [195, 107] on div "Мониторинг" at bounding box center [202, 106] width 53 height 11
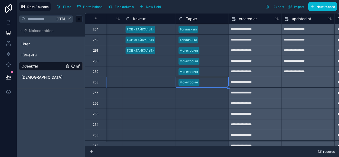
click at [195, 93] on div "Select a Тариф" at bounding box center [189, 93] width 23 height 4
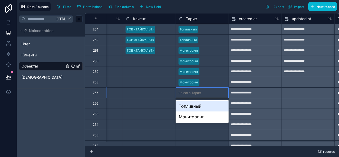
click at [194, 106] on div "Топливный" at bounding box center [202, 106] width 53 height 11
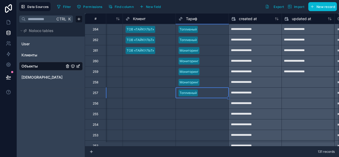
click at [192, 102] on div "Select a Тариф" at bounding box center [189, 103] width 23 height 4
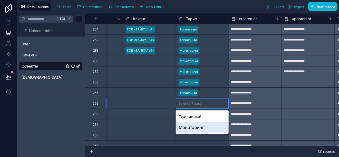
click at [193, 126] on div "Мониторинг" at bounding box center [202, 127] width 53 height 11
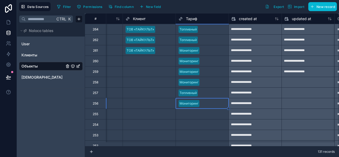
click at [193, 114] on div "Select a Тариф" at bounding box center [189, 114] width 23 height 4
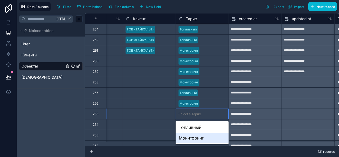
click at [193, 137] on div "Мониторинг" at bounding box center [202, 138] width 53 height 11
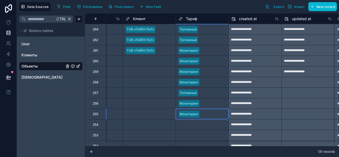
click at [193, 127] on div "Select a Тариф" at bounding box center [202, 124] width 53 height 7
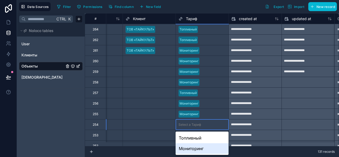
click at [194, 149] on div "Мониторинг" at bounding box center [202, 148] width 53 height 11
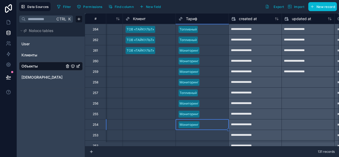
scroll to position [0, 0]
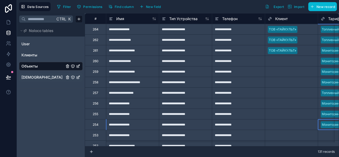
click at [41, 77] on link "[DEMOGRAPHIC_DATA]" at bounding box center [42, 77] width 43 height 5
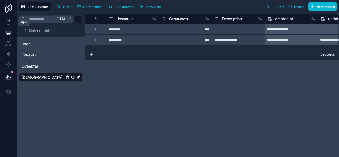
click at [9, 22] on icon at bounding box center [8, 22] width 5 height 5
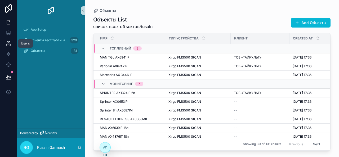
click at [7, 44] on icon at bounding box center [8, 43] width 5 height 5
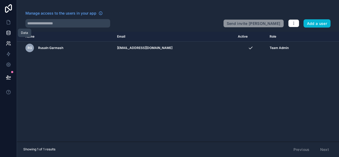
click at [11, 31] on icon at bounding box center [8, 32] width 5 height 5
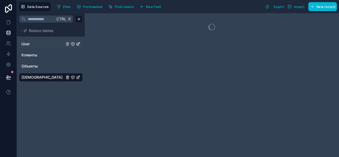
click at [28, 42] on span "User" at bounding box center [25, 43] width 8 height 5
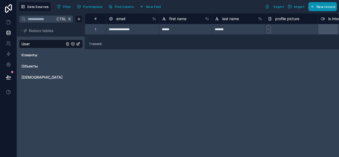
click at [320, 7] on span "New record" at bounding box center [325, 7] width 19 height 4
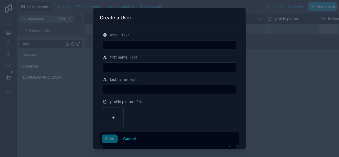
scroll to position [21, 0]
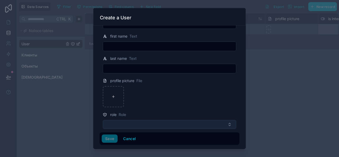
click at [150, 124] on button "Select Button" at bounding box center [169, 124] width 133 height 9
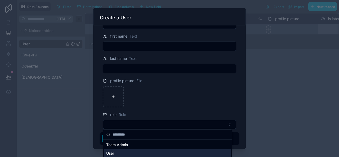
click at [115, 151] on div "User" at bounding box center [167, 153] width 127 height 8
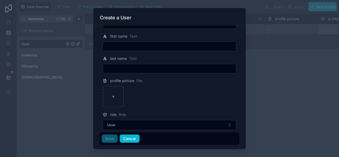
click at [129, 139] on button "Cancel" at bounding box center [130, 139] width 20 height 8
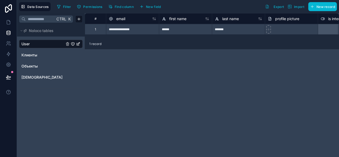
click at [74, 44] on icon "User" at bounding box center [73, 44] width 4 height 4
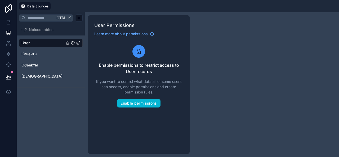
click at [225, 79] on div "Ctrl K Noloco tables User Клиенты Объекты Тарифы User Permissions Learn more ab…" at bounding box center [178, 84] width 322 height 145
click at [40, 29] on span "Noloco tables" at bounding box center [41, 29] width 25 height 5
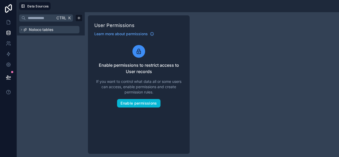
click at [40, 29] on span "Noloco tables" at bounding box center [41, 29] width 25 height 5
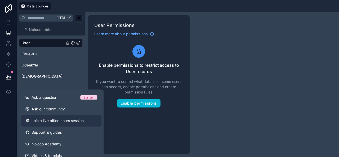
scroll to position [4, 0]
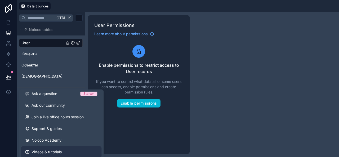
click at [55, 151] on span "Videos & tutorials" at bounding box center [47, 151] width 30 height 5
